Goal: Communication & Community: Share content

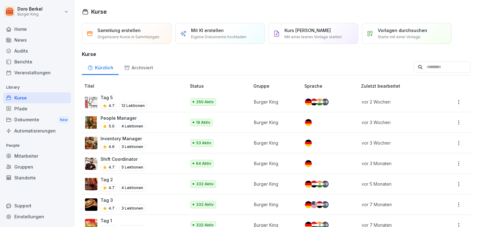
click at [29, 40] on div "News" at bounding box center [37, 40] width 68 height 11
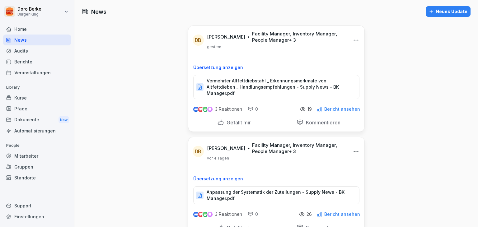
click at [445, 14] on div "Neues Update" at bounding box center [448, 11] width 39 height 7
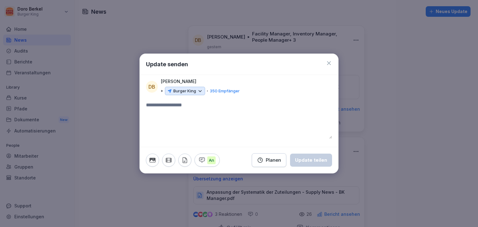
click at [180, 92] on p "Burger King" at bounding box center [184, 91] width 23 height 6
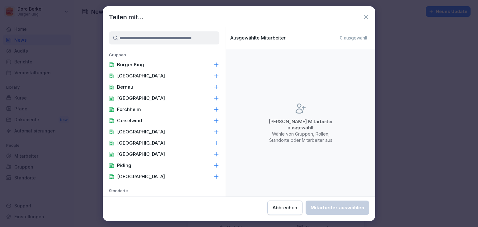
click at [147, 65] on div "Burger King" at bounding box center [164, 64] width 123 height 11
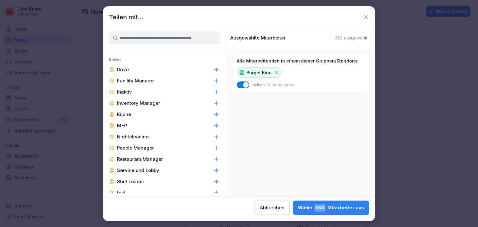
scroll to position [280, 0]
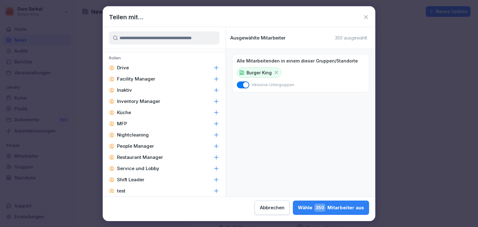
click at [143, 80] on p "Facility Manager" at bounding box center [136, 79] width 38 height 6
click at [153, 102] on p "Inventory Manager" at bounding box center [138, 101] width 43 height 6
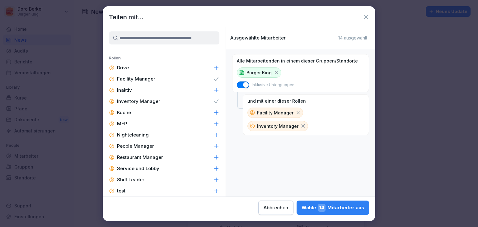
click at [147, 148] on p "People Manager" at bounding box center [135, 146] width 37 height 6
click at [143, 168] on p "Service und Lobby" at bounding box center [138, 169] width 42 height 6
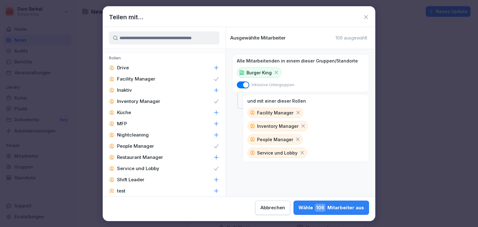
click at [136, 180] on p "Shift Leader" at bounding box center [130, 180] width 27 height 6
click at [149, 170] on p "Service und Lobby" at bounding box center [138, 169] width 42 height 6
click at [150, 158] on p "Restaurant Manager" at bounding box center [140, 157] width 46 height 6
click at [344, 210] on div "[PERSON_NAME] 59 Mitarbeiter aus" at bounding box center [332, 208] width 63 height 8
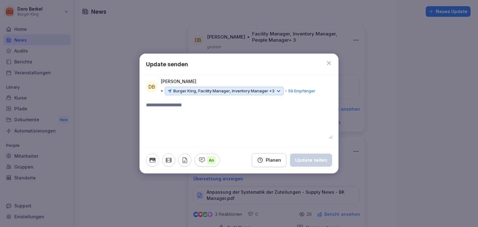
click at [186, 158] on icon "button" at bounding box center [185, 160] width 4 height 5
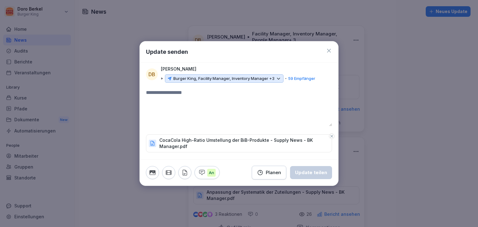
click at [152, 96] on textarea at bounding box center [239, 107] width 186 height 37
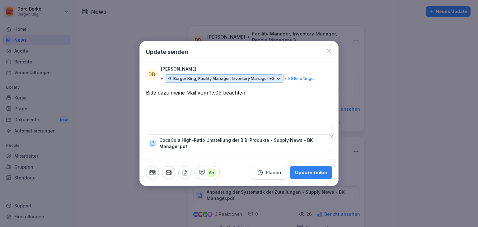
type textarea "**********"
click at [305, 170] on div "Update teilen" at bounding box center [311, 172] width 32 height 7
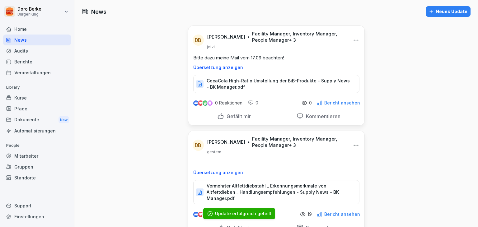
click at [442, 12] on div "Neues Update" at bounding box center [448, 11] width 39 height 7
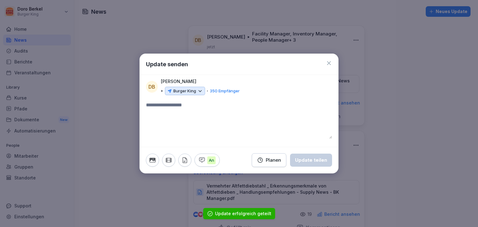
click at [195, 89] on p "Burger King" at bounding box center [184, 91] width 23 height 6
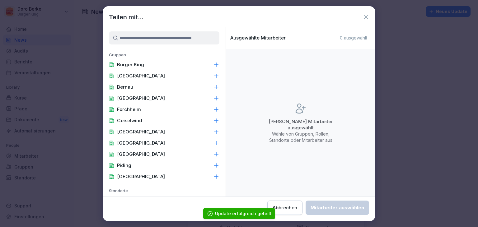
click at [151, 65] on div "Burger King" at bounding box center [164, 64] width 123 height 11
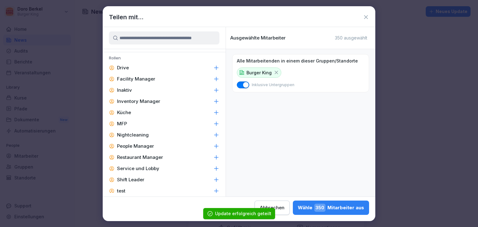
click at [153, 76] on p "Facility Manager" at bounding box center [136, 79] width 38 height 6
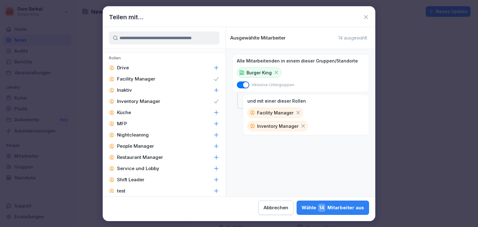
click at [150, 167] on p "Service und Lobby" at bounding box center [138, 169] width 42 height 6
click at [150, 166] on p "Service und Lobby" at bounding box center [138, 169] width 42 height 6
click at [147, 158] on p "Restaurant Manager" at bounding box center [140, 157] width 46 height 6
click at [146, 147] on p "People Manager" at bounding box center [135, 146] width 37 height 6
click at [143, 180] on p "Shift Leader" at bounding box center [130, 180] width 27 height 6
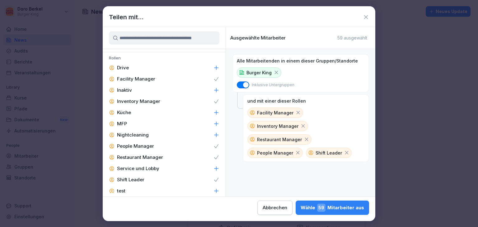
click at [336, 208] on div "[PERSON_NAME] 59 Mitarbeiter aus" at bounding box center [332, 208] width 63 height 8
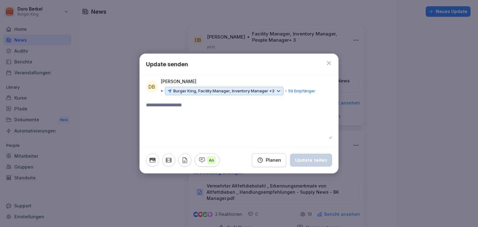
click at [185, 161] on icon "button" at bounding box center [184, 160] width 7 height 7
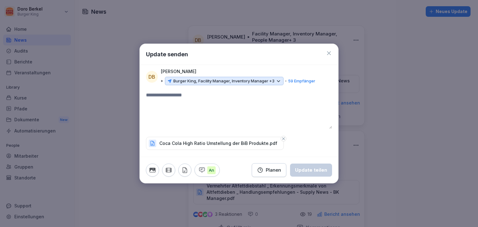
click at [186, 96] on textarea at bounding box center [239, 109] width 186 height 37
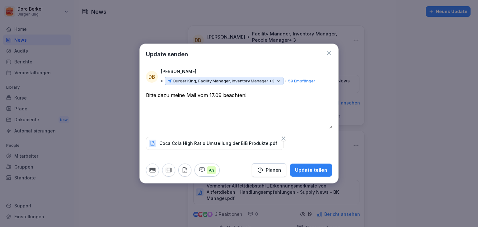
type textarea "**********"
click at [311, 172] on div "Update teilen" at bounding box center [311, 170] width 32 height 7
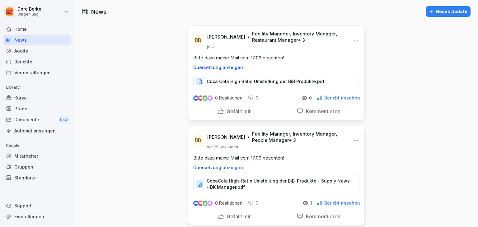
click at [442, 11] on div "Neues Update" at bounding box center [448, 11] width 39 height 7
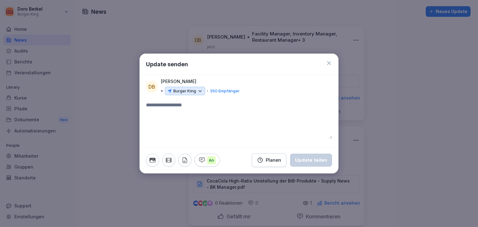
click at [184, 92] on p "Burger King" at bounding box center [184, 91] width 23 height 6
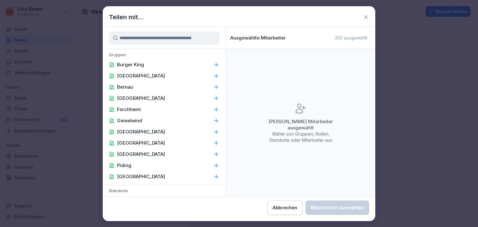
click at [159, 65] on div "Burger King" at bounding box center [164, 64] width 123 height 11
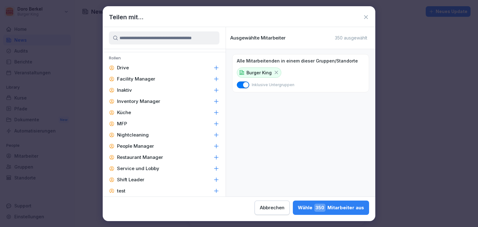
click at [151, 77] on p "Facility Manager" at bounding box center [136, 79] width 38 height 6
click at [155, 105] on div "Inventory Manager" at bounding box center [164, 101] width 123 height 11
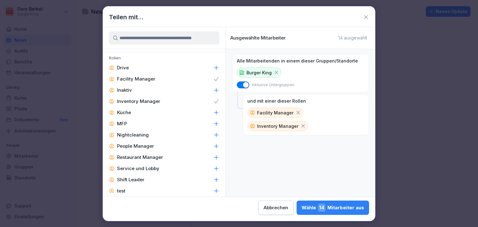
click at [151, 147] on p "People Manager" at bounding box center [135, 146] width 37 height 6
click at [150, 157] on p "Restaurant Manager" at bounding box center [140, 157] width 46 height 6
click at [135, 180] on p "Shift Leader" at bounding box center [130, 180] width 27 height 6
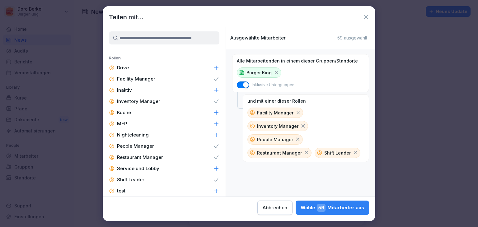
click at [331, 209] on div "[PERSON_NAME] 59 Mitarbeiter aus" at bounding box center [332, 208] width 63 height 8
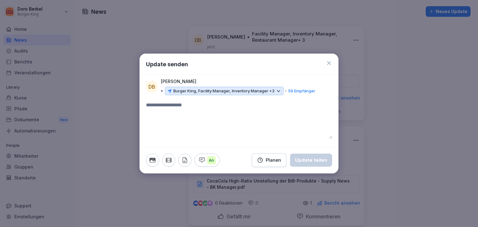
click at [184, 161] on icon "button" at bounding box center [184, 160] width 7 height 7
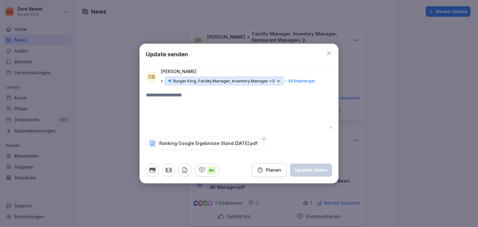
click at [188, 102] on textarea at bounding box center [239, 109] width 186 height 37
click at [311, 173] on button "Update teilen" at bounding box center [311, 170] width 42 height 13
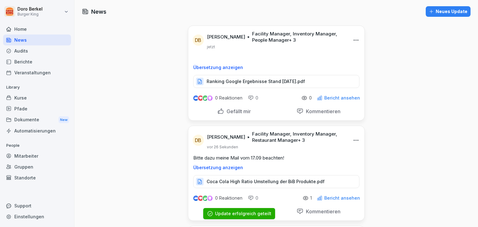
click at [443, 10] on div "Neues Update" at bounding box center [448, 11] width 39 height 7
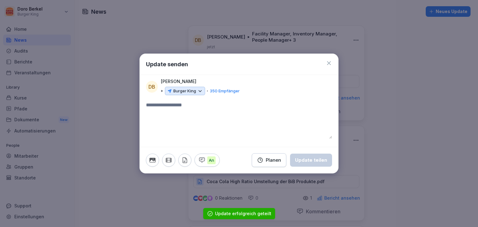
click at [188, 92] on p "Burger King" at bounding box center [184, 91] width 23 height 6
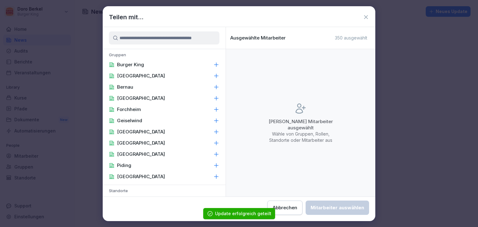
click at [148, 64] on div "Burger King" at bounding box center [164, 64] width 123 height 11
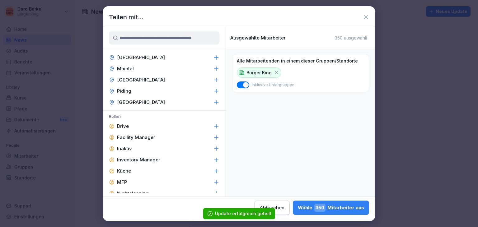
scroll to position [249, 0]
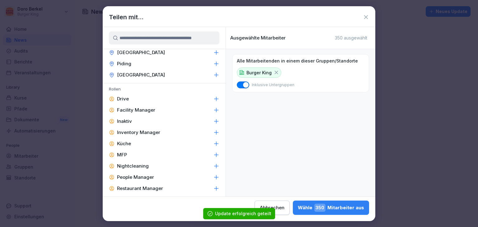
click at [150, 107] on p "Facility Manager" at bounding box center [136, 110] width 38 height 6
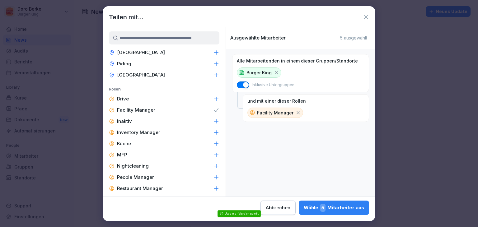
click at [153, 127] on div "Inventory Manager" at bounding box center [164, 132] width 123 height 11
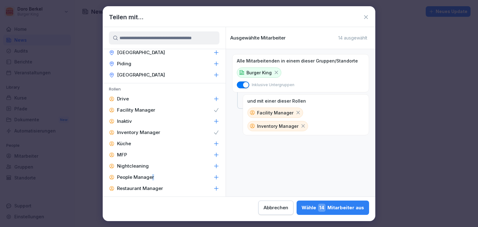
click at [152, 178] on p "People Manager" at bounding box center [135, 177] width 37 height 6
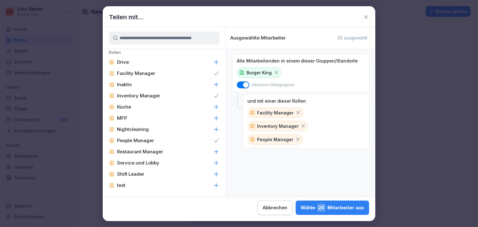
scroll to position [297, 0]
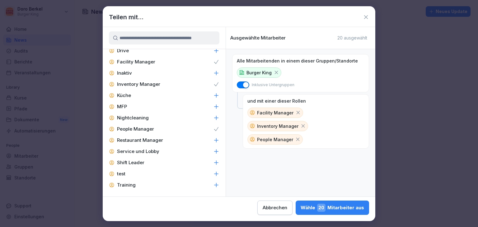
click at [135, 162] on p "Shift Leader" at bounding box center [130, 163] width 27 height 6
click at [149, 140] on p "Restaurant Manager" at bounding box center [140, 140] width 46 height 6
click at [326, 213] on button "[PERSON_NAME] 59 Mitarbeiter aus" at bounding box center [332, 208] width 73 height 14
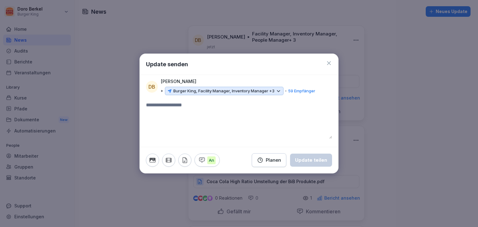
click at [184, 161] on icon "button" at bounding box center [185, 160] width 4 height 5
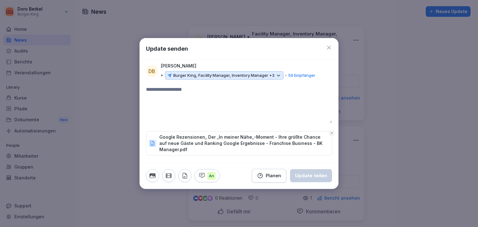
click at [187, 108] on textarea at bounding box center [239, 104] width 186 height 37
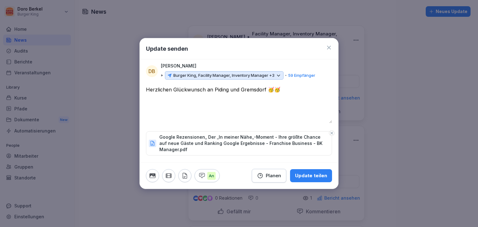
type textarea "**********"
click at [315, 178] on div "Update teilen" at bounding box center [311, 175] width 32 height 7
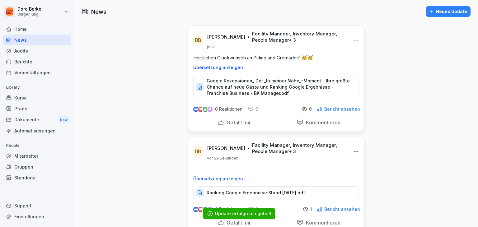
click at [444, 12] on div "Neues Update" at bounding box center [448, 11] width 39 height 7
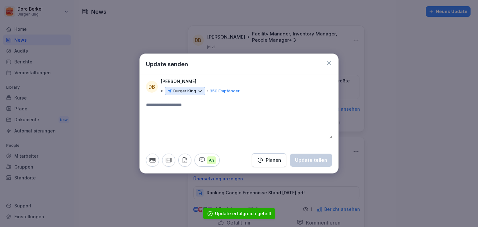
click at [189, 95] on div "Burger King 350 Empfänger" at bounding box center [200, 91] width 79 height 9
click at [181, 91] on p "Burger King" at bounding box center [184, 91] width 23 height 6
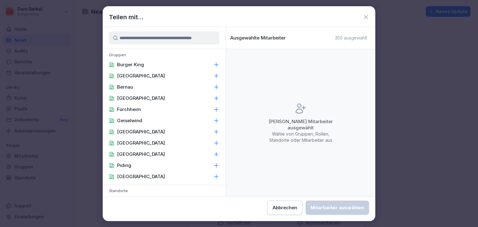
click at [143, 65] on p "Burger King" at bounding box center [130, 65] width 27 height 6
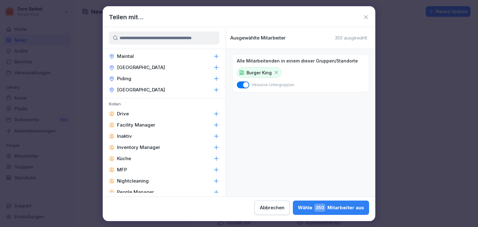
scroll to position [249, 0]
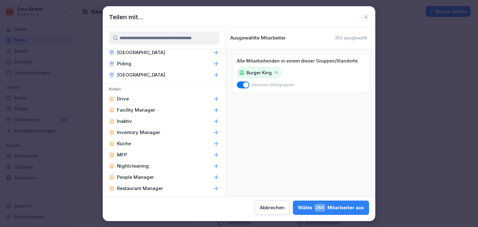
click at [145, 109] on p "Facility Manager" at bounding box center [136, 110] width 38 height 6
click at [149, 132] on p "Inventory Manager" at bounding box center [138, 132] width 43 height 6
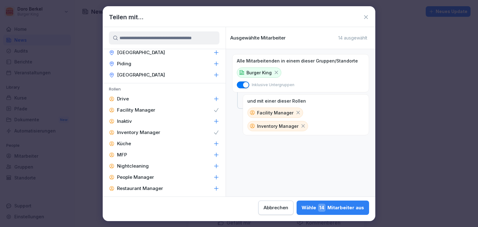
click at [146, 178] on p "People Manager" at bounding box center [135, 177] width 37 height 6
click at [145, 187] on p "Restaurant Manager" at bounding box center [140, 188] width 46 height 6
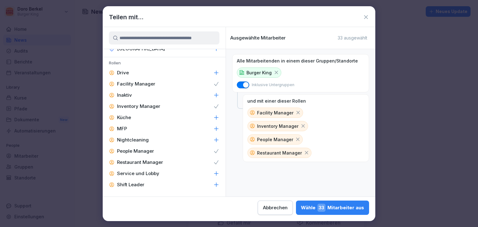
scroll to position [297, 0]
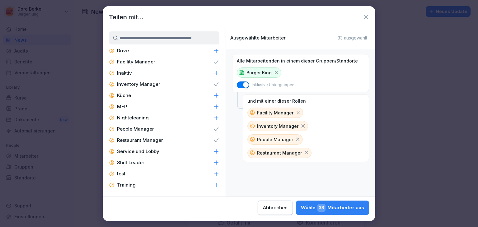
click at [148, 163] on div "Shift Leader" at bounding box center [164, 162] width 123 height 11
click at [332, 209] on div "[PERSON_NAME] 59 Mitarbeiter aus" at bounding box center [332, 208] width 63 height 8
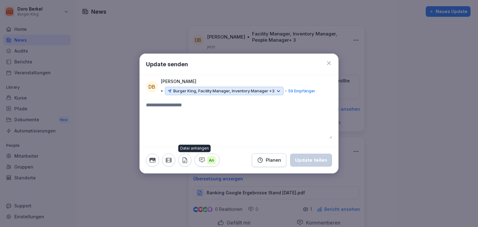
click at [189, 163] on button "button" at bounding box center [184, 160] width 13 height 13
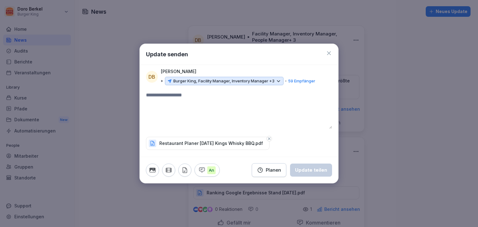
click at [175, 100] on textarea at bounding box center [239, 109] width 186 height 37
click at [320, 166] on button "Update teilen" at bounding box center [311, 170] width 42 height 13
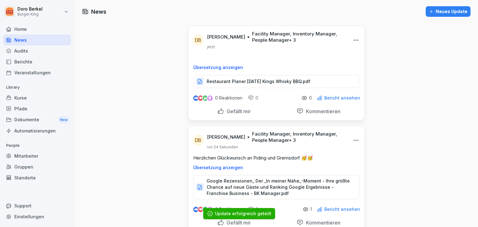
click at [450, 14] on div "Neues Update" at bounding box center [448, 11] width 39 height 7
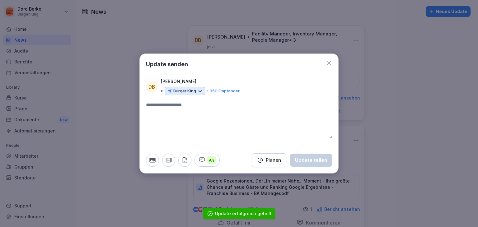
click at [197, 89] on div "Burger King" at bounding box center [185, 91] width 40 height 9
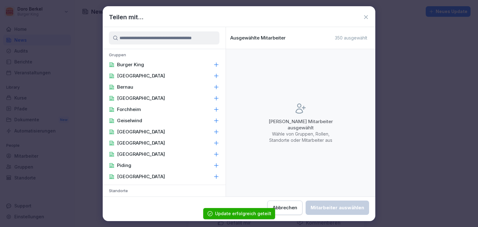
click at [145, 64] on div "Burger King" at bounding box center [164, 64] width 123 height 11
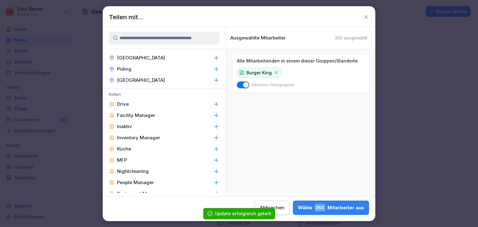
scroll to position [249, 0]
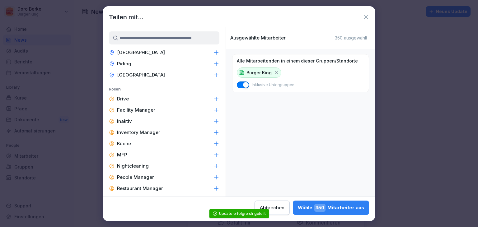
click at [139, 111] on p "Facility Manager" at bounding box center [136, 110] width 38 height 6
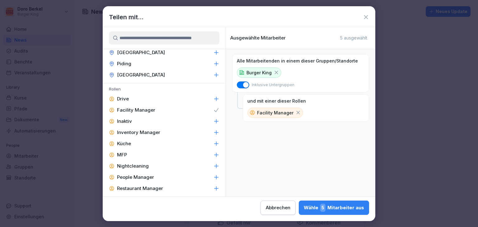
click at [140, 130] on p "Inventory Manager" at bounding box center [138, 132] width 43 height 6
click at [149, 176] on p "People Manager" at bounding box center [135, 177] width 37 height 6
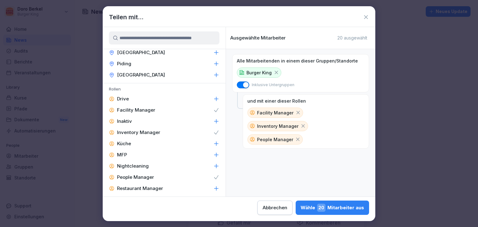
click at [152, 189] on p "Restaurant Manager" at bounding box center [140, 188] width 46 height 6
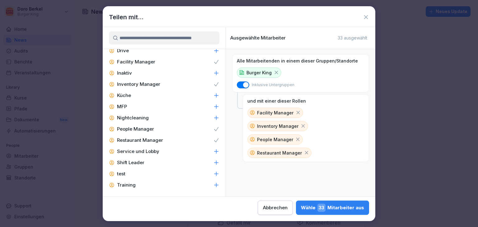
click at [148, 161] on div "Shift Leader" at bounding box center [164, 162] width 123 height 11
click at [329, 207] on div "[PERSON_NAME] 59 Mitarbeiter aus" at bounding box center [332, 208] width 63 height 8
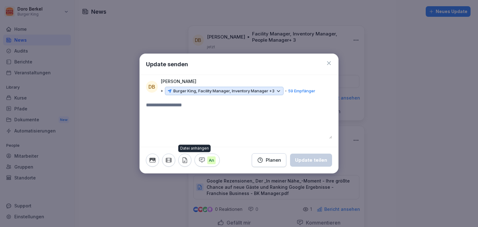
click at [181, 162] on button "button" at bounding box center [184, 160] width 13 height 13
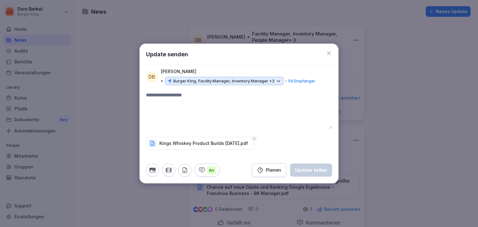
click at [178, 164] on button "button" at bounding box center [184, 170] width 13 height 13
click at [179, 96] on textarea at bounding box center [239, 109] width 186 height 37
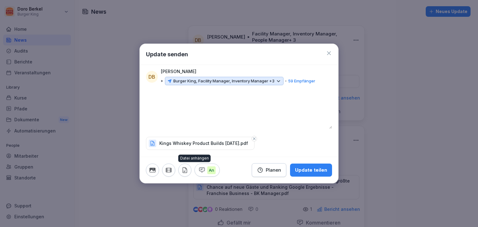
click at [186, 170] on icon "button" at bounding box center [184, 170] width 7 height 7
click at [182, 172] on icon "button" at bounding box center [184, 170] width 7 height 7
click at [317, 170] on div "Update teilen" at bounding box center [311, 170] width 32 height 7
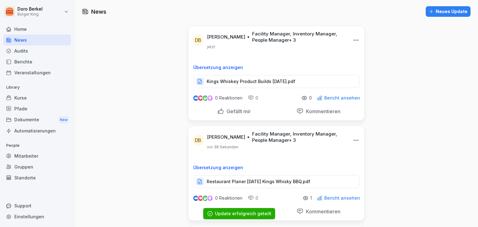
click at [441, 14] on div "Neues Update" at bounding box center [448, 11] width 39 height 7
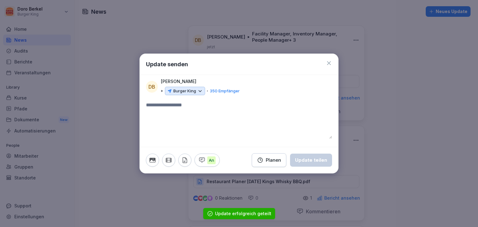
click at [184, 91] on p "Burger King" at bounding box center [184, 91] width 23 height 6
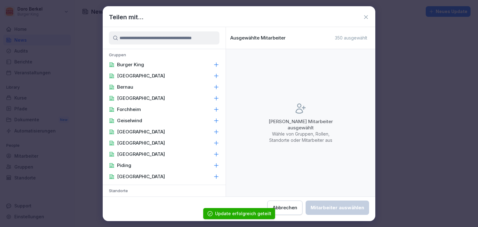
click at [155, 63] on div "Burger King" at bounding box center [164, 64] width 123 height 11
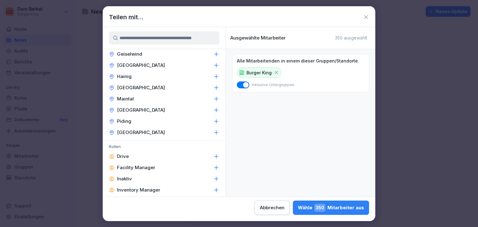
scroll to position [249, 0]
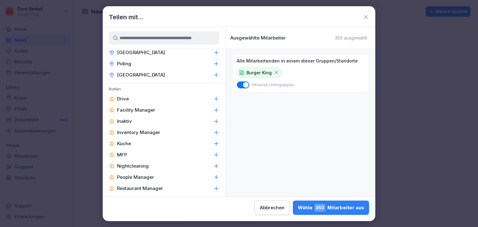
click at [143, 107] on p "Facility Manager" at bounding box center [136, 110] width 38 height 6
click at [148, 130] on p "Inventory Manager" at bounding box center [138, 132] width 43 height 6
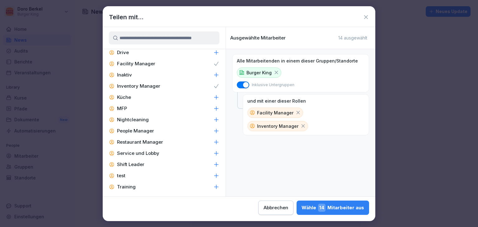
scroll to position [297, 0]
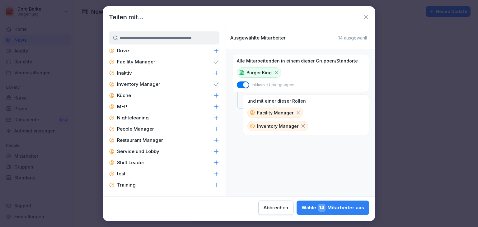
click at [148, 130] on p "People Manager" at bounding box center [135, 129] width 37 height 6
click at [155, 142] on p "Restaurant Manager" at bounding box center [140, 140] width 46 height 6
click at [147, 161] on div "Shift Leader" at bounding box center [164, 162] width 123 height 11
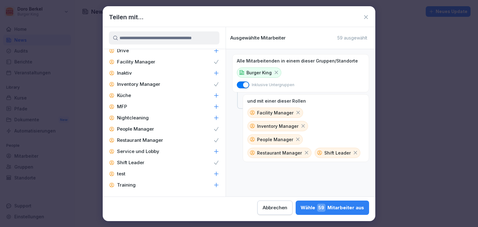
click at [338, 208] on div "[PERSON_NAME] 59 Mitarbeiter aus" at bounding box center [332, 208] width 63 height 8
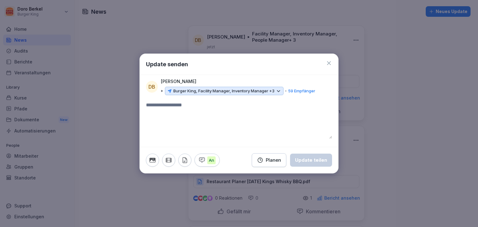
click at [184, 164] on button "button" at bounding box center [184, 160] width 13 height 13
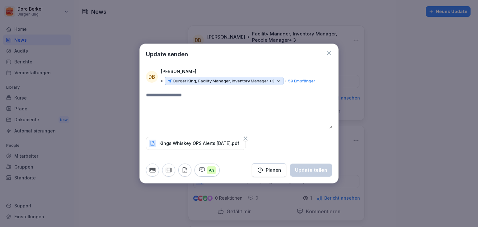
click at [199, 101] on textarea at bounding box center [239, 109] width 186 height 37
click at [317, 169] on div "Update teilen" at bounding box center [311, 170] width 32 height 7
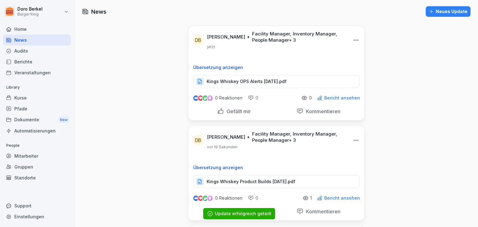
click at [447, 12] on div "Neues Update" at bounding box center [448, 11] width 39 height 7
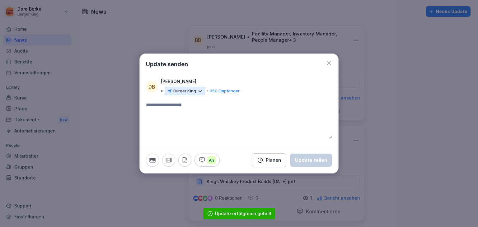
click at [192, 91] on p "Burger King" at bounding box center [184, 91] width 23 height 6
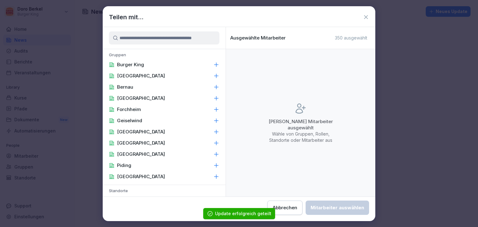
click at [144, 63] on div "Burger King" at bounding box center [164, 64] width 123 height 11
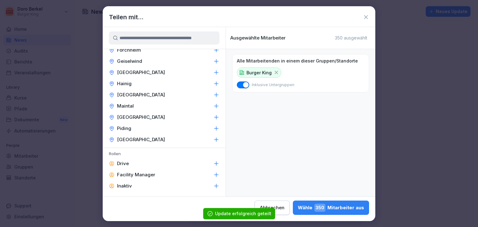
scroll to position [187, 0]
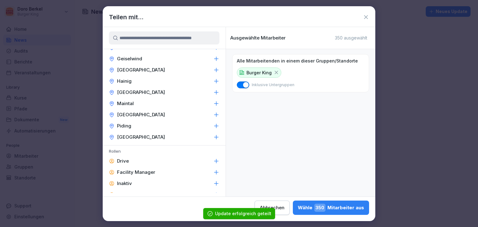
click at [142, 170] on p "Facility Manager" at bounding box center [136, 172] width 38 height 6
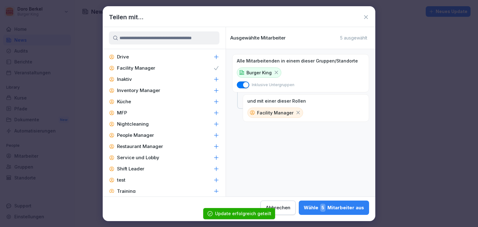
scroll to position [297, 0]
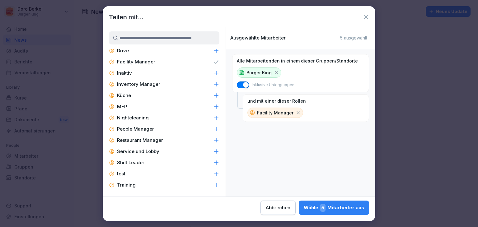
click at [146, 81] on p "Inventory Manager" at bounding box center [138, 84] width 43 height 6
click at [150, 128] on p "People Manager" at bounding box center [135, 129] width 37 height 6
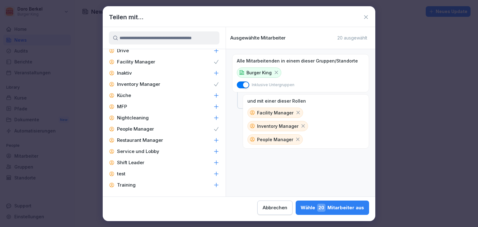
click at [154, 142] on p "Restaurant Manager" at bounding box center [140, 140] width 46 height 6
click at [147, 162] on div "Shift Leader" at bounding box center [164, 162] width 123 height 11
drag, startPoint x: 340, startPoint y: 209, endPoint x: 334, endPoint y: 209, distance: 6.8
click at [341, 209] on div "[PERSON_NAME] 59 Mitarbeiter aus" at bounding box center [332, 208] width 63 height 8
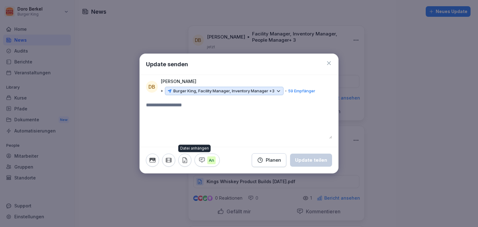
click at [186, 161] on icon "button" at bounding box center [185, 160] width 4 height 5
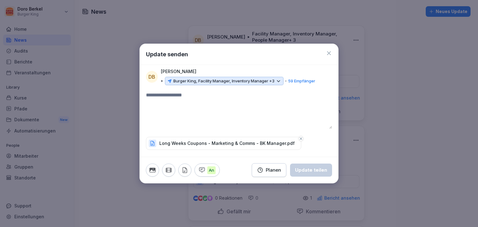
click at [173, 99] on textarea at bounding box center [239, 109] width 186 height 37
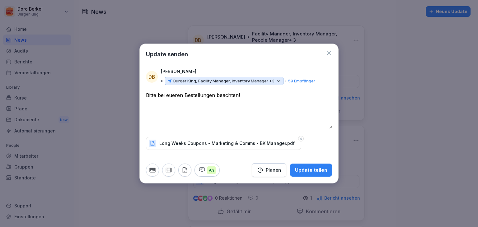
type textarea "**********"
click at [316, 172] on div "Update teilen" at bounding box center [311, 170] width 32 height 7
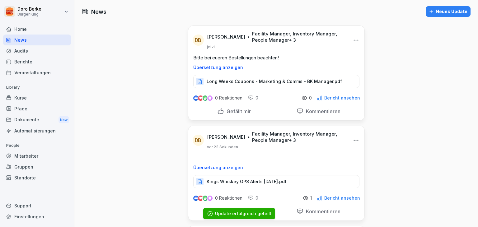
click at [29, 123] on div "Dokumente New" at bounding box center [37, 120] width 68 height 12
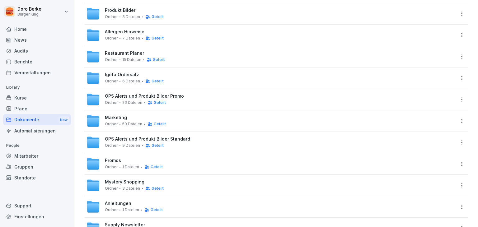
scroll to position [156, 0]
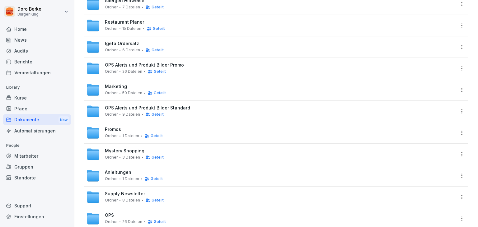
click at [117, 87] on span "Marketing" at bounding box center [116, 86] width 22 height 5
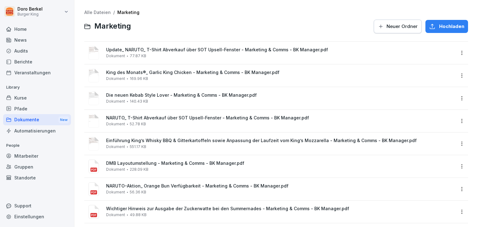
click at [451, 26] on span "Hochladen" at bounding box center [451, 26] width 25 height 7
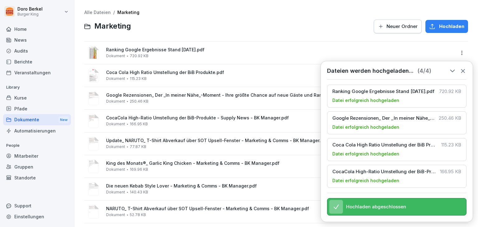
click at [94, 11] on link "Alle Dateien" at bounding box center [97, 12] width 26 height 5
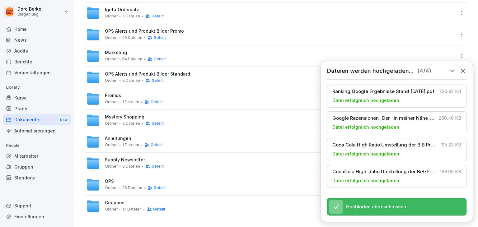
scroll to position [194, 0]
click at [128, 200] on div "Coupons [PERSON_NAME] 17 Dateien Geteilt" at bounding box center [135, 206] width 60 height 12
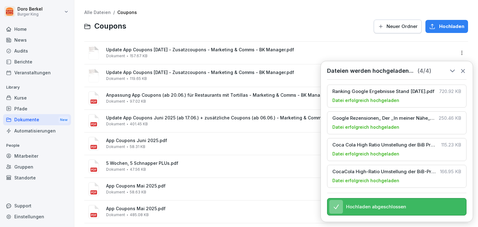
click at [446, 25] on span "Hochladen" at bounding box center [451, 26] width 25 height 7
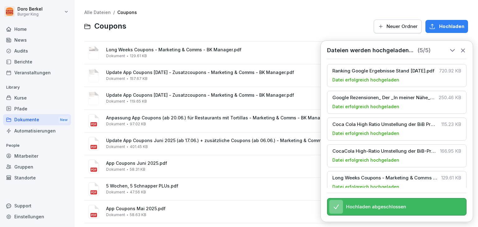
click at [97, 11] on link "Alle Dateien" at bounding box center [97, 12] width 26 height 5
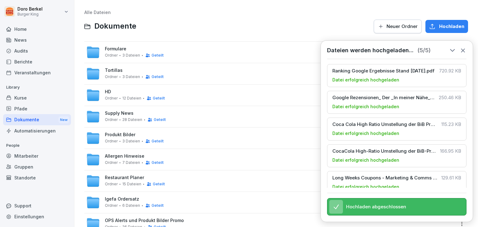
click at [91, 10] on link "Alle Dateien" at bounding box center [97, 12] width 26 height 5
click at [101, 12] on link "Alle Dateien" at bounding box center [97, 12] width 26 height 5
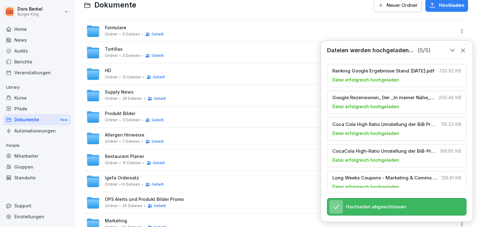
scroll to position [31, 0]
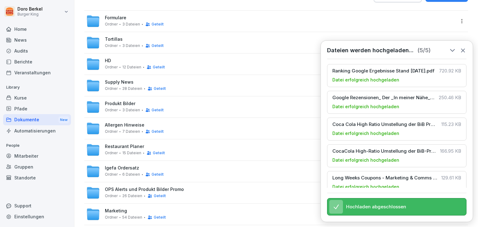
click at [129, 147] on span "Restaurant Planer" at bounding box center [124, 146] width 39 height 5
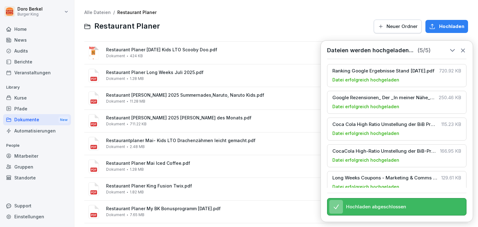
click at [449, 29] on span "Hochladen" at bounding box center [451, 26] width 25 height 7
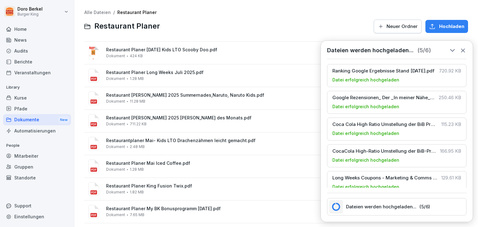
click at [92, 8] on div "Alle Dateien / Restaurant Planer Restaurant Planer Neuer [PERSON_NAME] Hochlade…" at bounding box center [276, 196] width 394 height 383
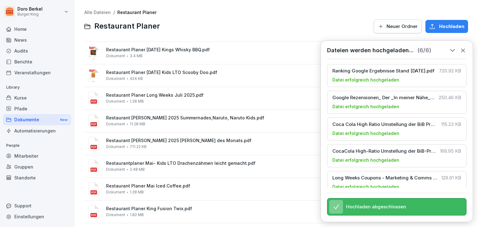
click at [97, 11] on link "Alle Dateien" at bounding box center [97, 12] width 26 height 5
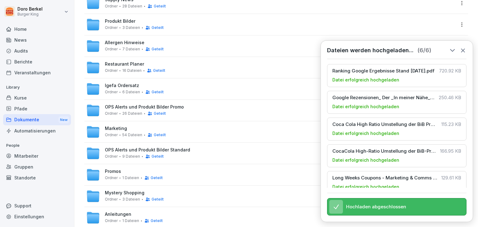
scroll to position [124, 0]
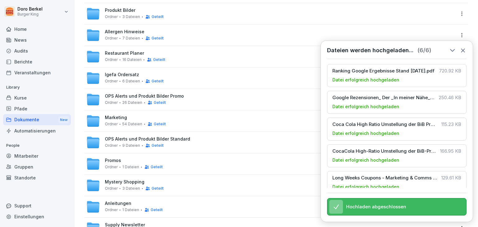
click at [135, 95] on span "OPS Alerts und Produkt Bilder Promo" at bounding box center [144, 96] width 79 height 5
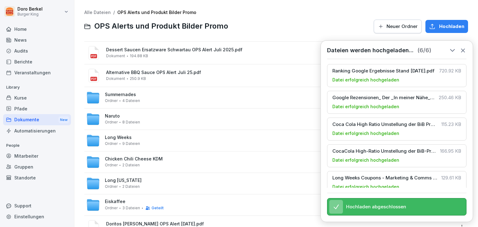
click at [394, 30] on button "Neuer Ordner" at bounding box center [398, 27] width 48 height 14
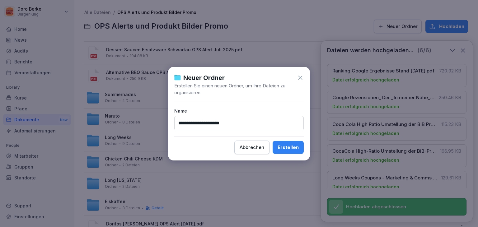
type input "**********"
click at [290, 146] on div "Erstellen" at bounding box center [288, 147] width 21 height 7
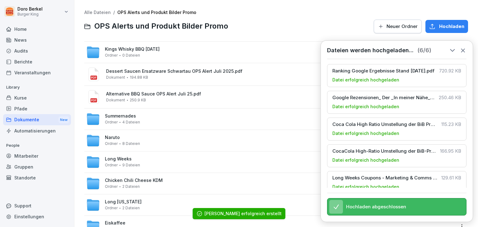
click at [146, 50] on span "Kings Whisky BBQ [DATE]" at bounding box center [132, 49] width 55 height 5
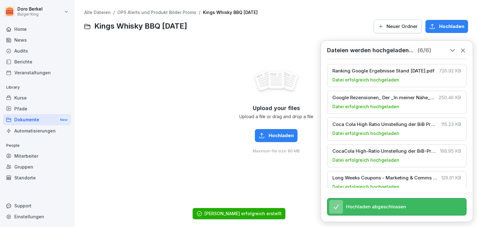
click at [445, 26] on span "Hochladen" at bounding box center [451, 26] width 25 height 7
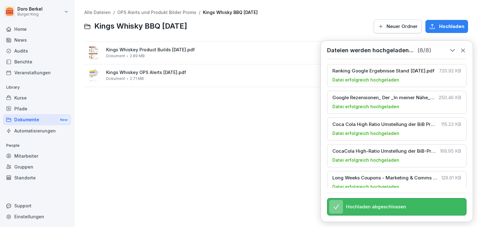
click at [464, 53] on icon at bounding box center [463, 50] width 7 height 7
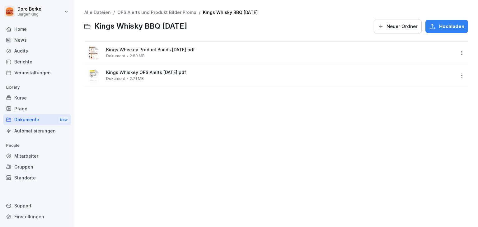
click at [100, 11] on link "Alle Dateien" at bounding box center [97, 12] width 26 height 5
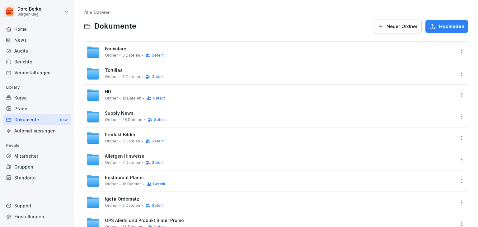
scroll to position [62, 0]
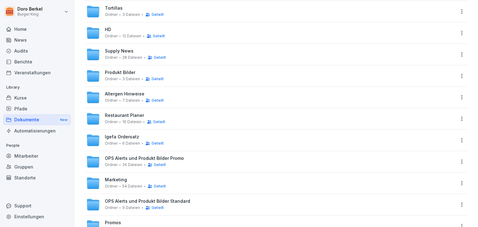
click at [144, 157] on span "OPS Alerts und Produkt Bilder Promo" at bounding box center [144, 158] width 79 height 5
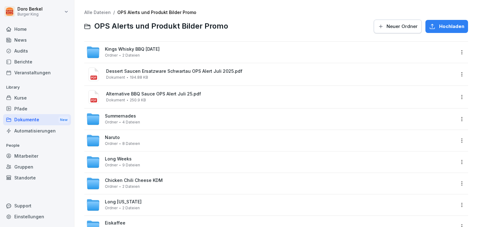
click at [458, 54] on html "Doro Berkel Burger King Home News Audits Berichte Veranstaltungen Library Kurse…" at bounding box center [239, 113] width 478 height 227
click at [425, 67] on div "Details" at bounding box center [421, 64] width 16 height 7
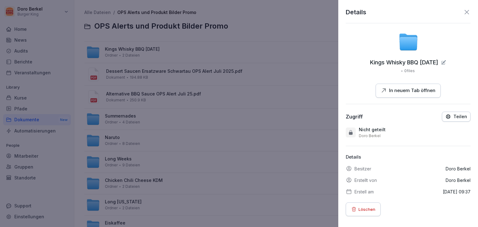
click at [247, 105] on div at bounding box center [239, 113] width 478 height 227
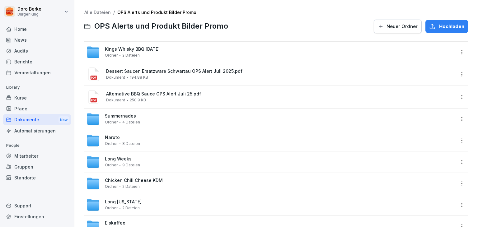
click at [458, 120] on html "Doro Berkel Burger King Home News Audits Berichte Veranstaltungen Library Kurse…" at bounding box center [239, 113] width 478 height 227
click at [437, 129] on div "Details" at bounding box center [431, 131] width 60 height 12
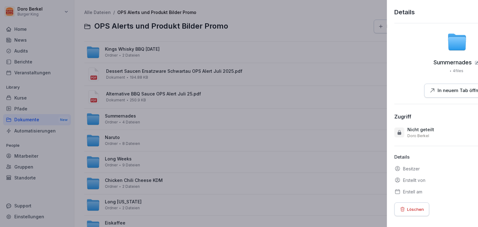
click at [279, 114] on div at bounding box center [239, 113] width 478 height 227
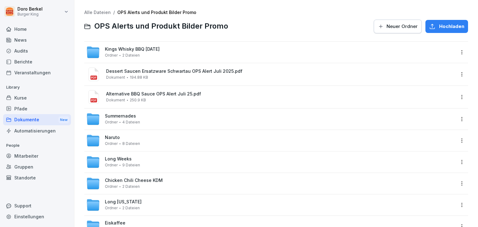
click at [99, 11] on link "Alle Dateien" at bounding box center [97, 12] width 26 height 5
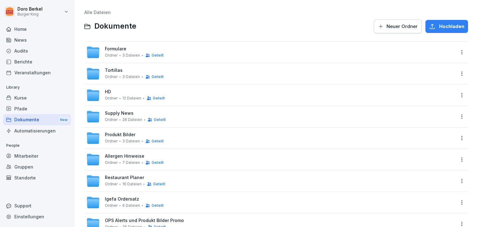
click at [35, 154] on div "Mitarbeiter" at bounding box center [37, 156] width 68 height 11
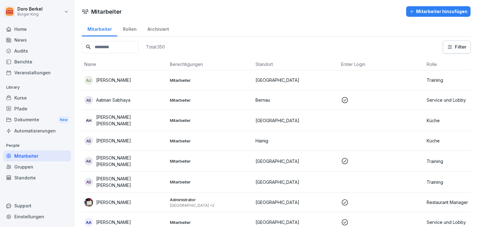
click at [111, 46] on input at bounding box center [110, 47] width 57 height 12
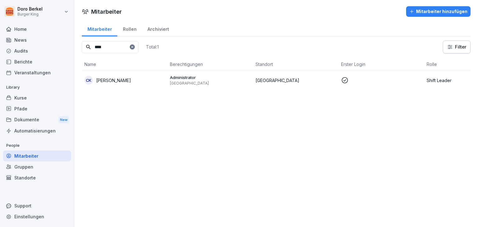
type input "****"
click at [128, 80] on p "[PERSON_NAME]" at bounding box center [113, 80] width 35 height 7
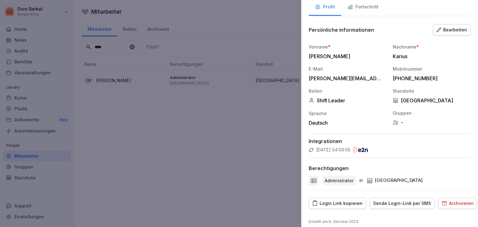
scroll to position [41, 0]
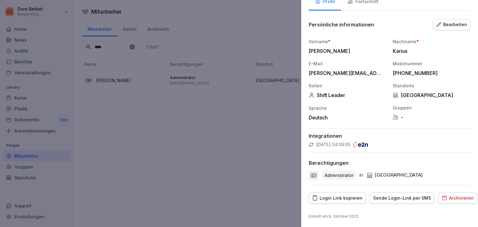
click at [338, 200] on div "Login Link kopieren" at bounding box center [337, 198] width 50 height 7
